Goal: Navigation & Orientation: Find specific page/section

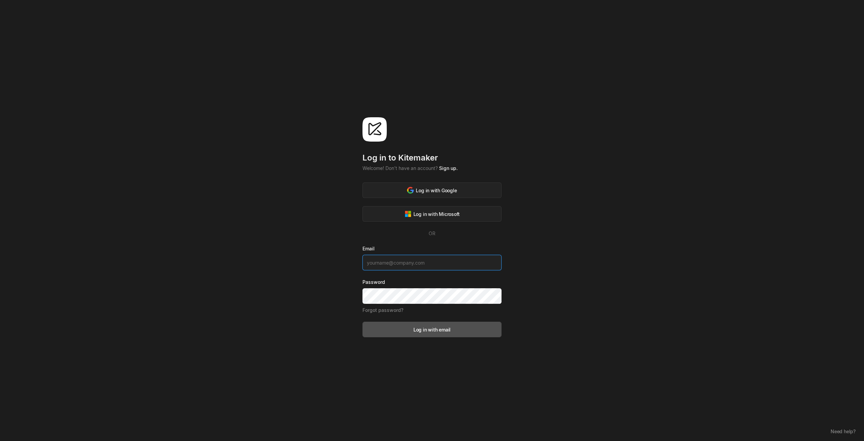
type input "[EMAIL_ADDRESS][PERSON_NAME][DOMAIN_NAME]"
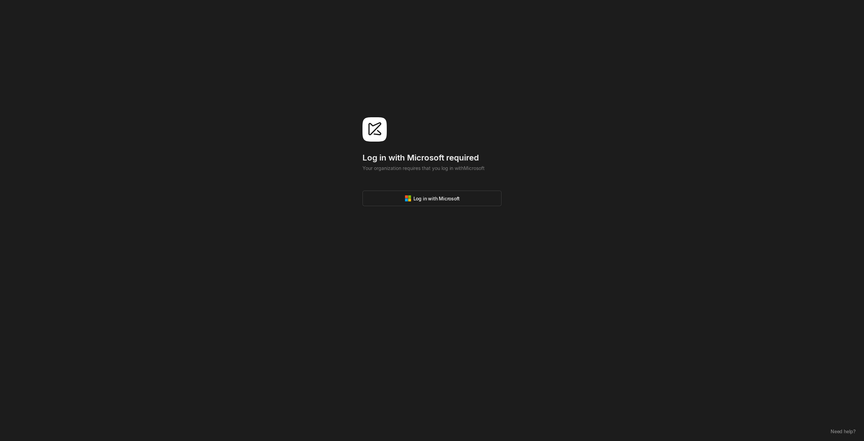
click at [444, 195] on div "Log in with Microsoft" at bounding box center [432, 198] width 55 height 7
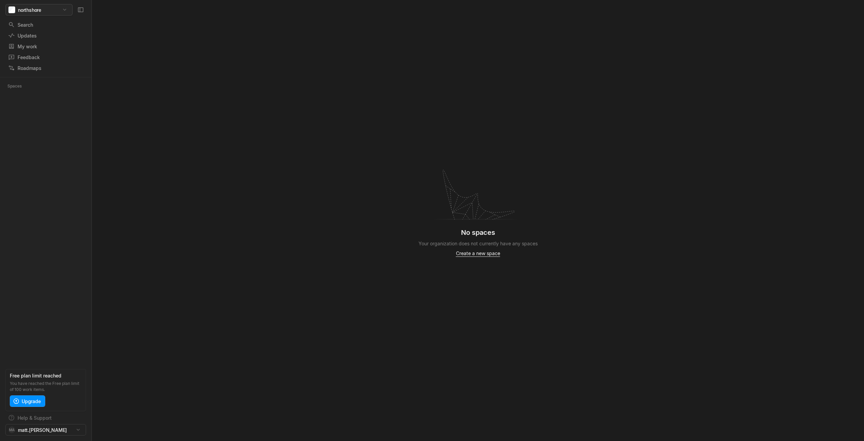
click at [45, 11] on html "northshore Search / Updates g then u My work = Feedback g then f Roadmaps g the…" at bounding box center [432, 220] width 864 height 441
click at [49, 430] on html "northshore Search / Updates g then u My work = Feedback g then f Roadmaps g the…" at bounding box center [432, 220] width 864 height 441
click at [41, 69] on div "Roadmaps" at bounding box center [29, 67] width 43 height 7
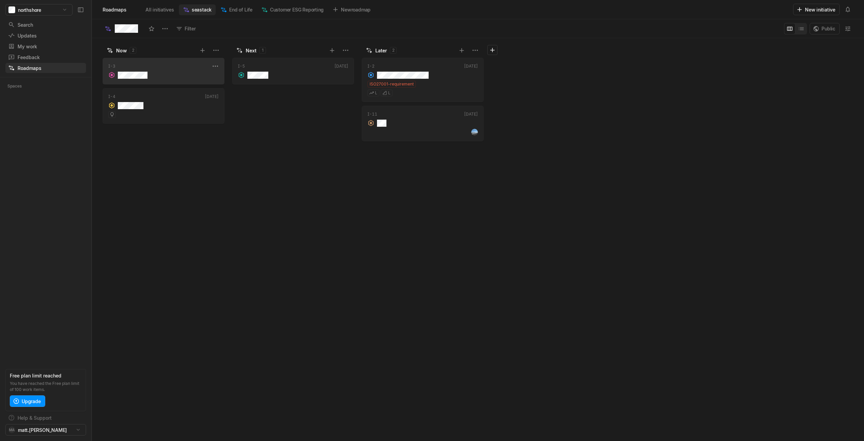
click at [154, 71] on div "grid" at bounding box center [163, 74] width 110 height 9
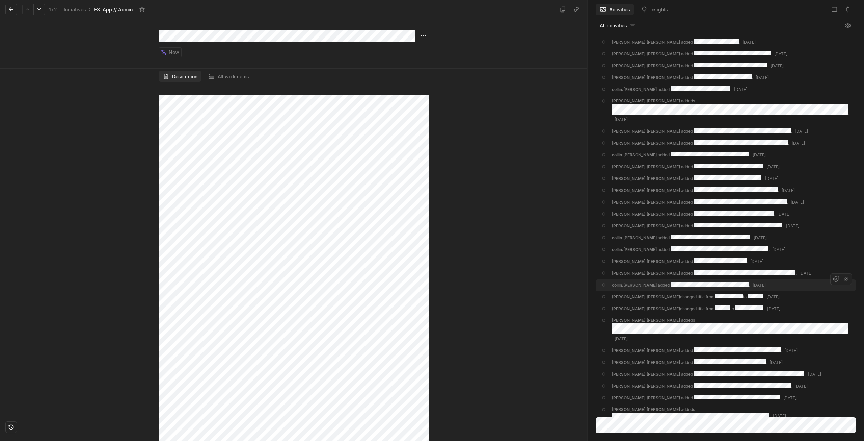
scroll to position [-37, 0]
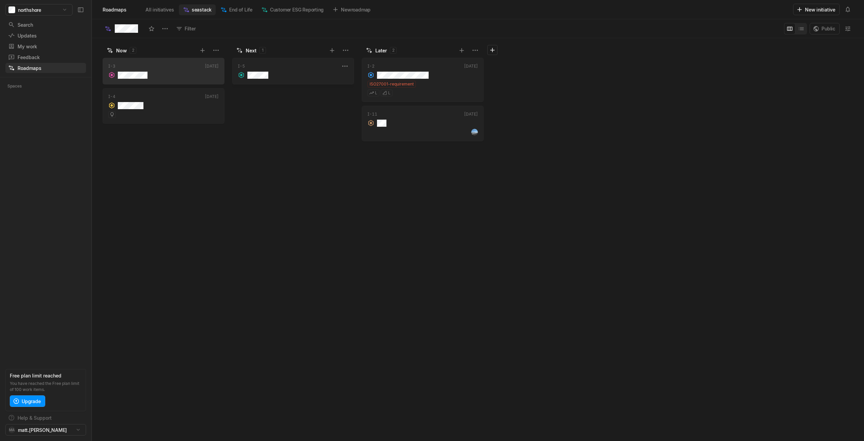
click at [266, 71] on div "grid" at bounding box center [293, 74] width 110 height 9
click at [399, 102] on div "I-2 Jun '24 ISO27001-requirement L L" at bounding box center [423, 80] width 122 height 48
click at [396, 130] on div "grid" at bounding box center [423, 131] width 110 height 9
